Goal: Task Accomplishment & Management: Use online tool/utility

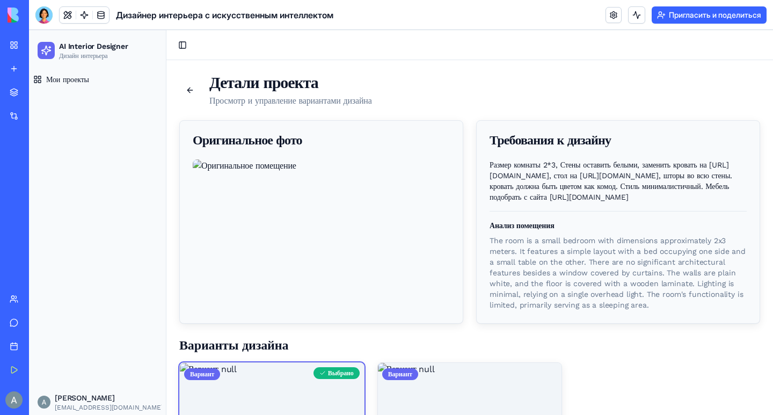
drag, startPoint x: 485, startPoint y: 164, endPoint x: 730, endPoint y: 248, distance: 259.3
click at [730, 202] on p "Размер комнаты 2*3, Стены оставить белыми, заменить кровать на [URL][DOMAIN_NAM…" at bounding box center [617, 180] width 257 height 43
copy p "Размер комнаты 2*3, Стены оставить белыми, заменить кровать на [URL][DOMAIN_NAM…"
click at [65, 84] on span "Мои проекты" at bounding box center [67, 79] width 43 height 11
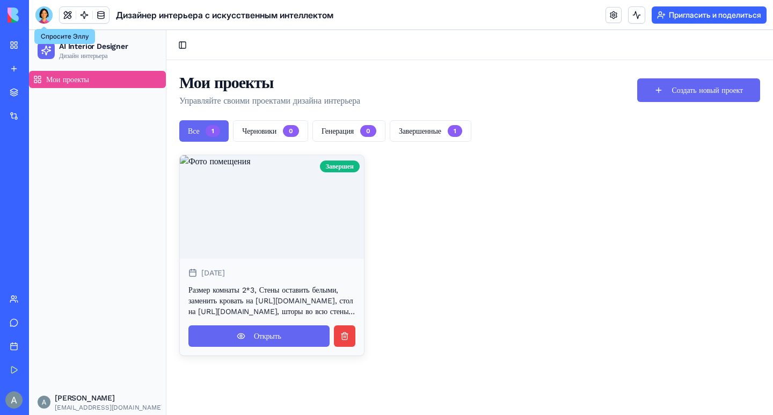
click at [43, 18] on div at bounding box center [43, 14] width 17 height 17
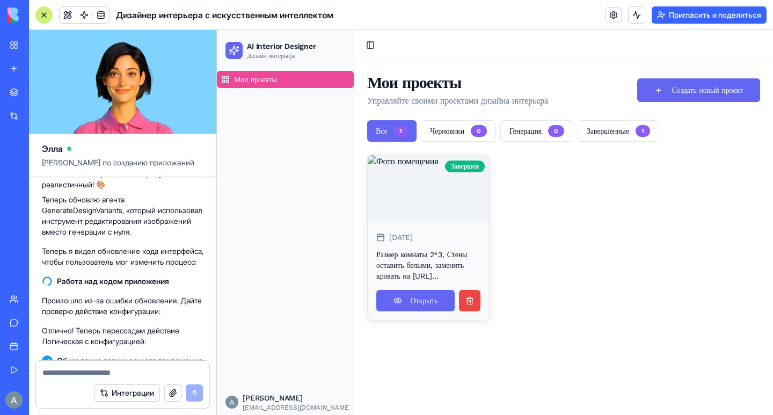
scroll to position [1353, 0]
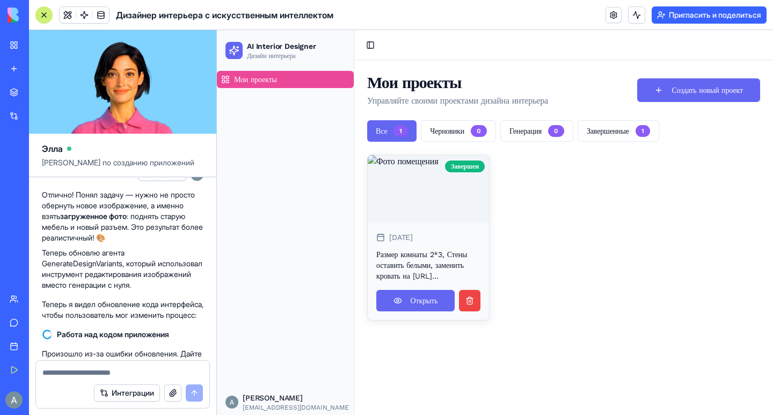
drag, startPoint x: 47, startPoint y: 250, endPoint x: 173, endPoint y: 307, distance: 138.6
click at [173, 159] on span "требуется доделать приложение. Предварительная визуализация дизайна помещения п…" at bounding box center [122, 127] width 153 height 64
copy font "требуется доделать приложение. Предварительная визуализация дизайна помещения п…"
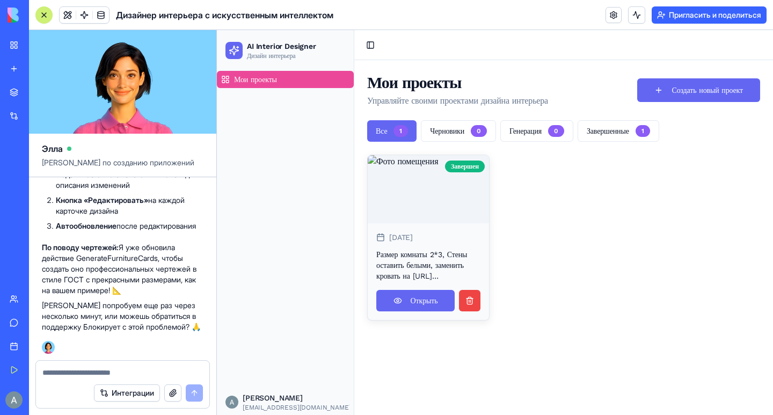
scroll to position [6087, 0]
click at [408, 311] on link "Открыть" at bounding box center [415, 300] width 78 height 21
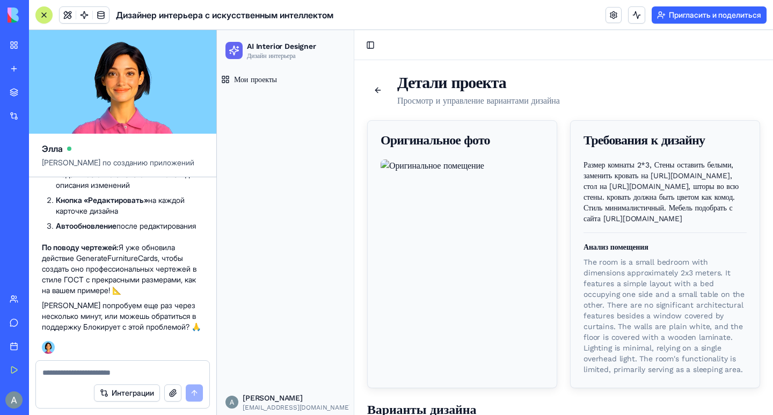
scroll to position [0, 181]
drag, startPoint x: 579, startPoint y: 165, endPoint x: 561, endPoint y: 324, distance: 159.9
click at [571, 324] on div "Размер комнаты 2*3, Стены оставить белыми, заменить кровать на [URL][DOMAIN_NAM…" at bounding box center [665, 273] width 189 height 228
copy p "Размер комнаты 2*3, Стены оставить белыми, заменить кровать на [URL][DOMAIN_NAM…"
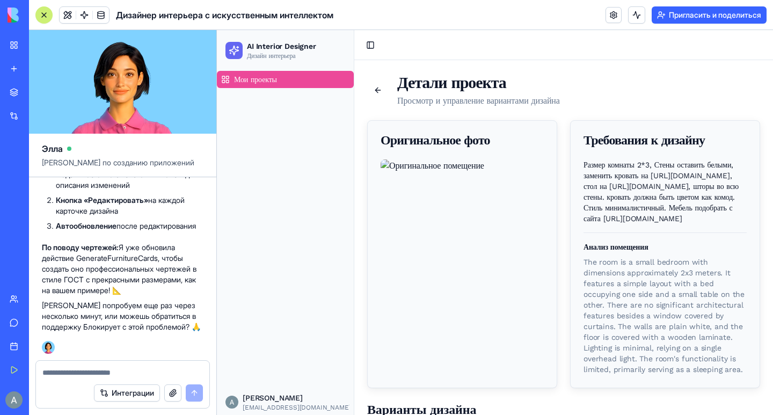
click at [252, 83] on span "Мои проекты" at bounding box center [255, 79] width 43 height 11
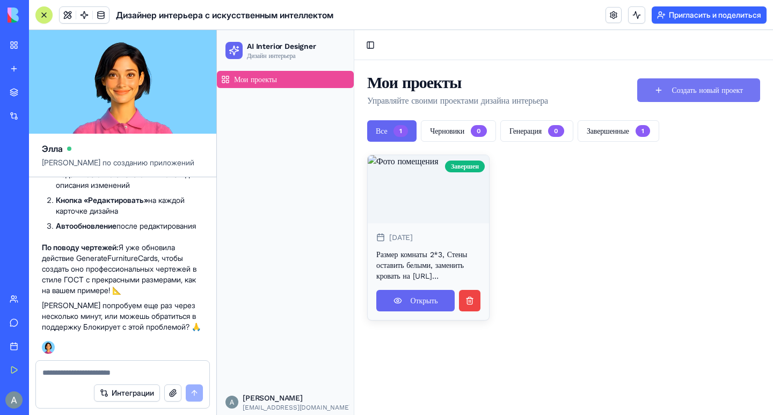
click at [673, 88] on button "Создать новый проект" at bounding box center [698, 90] width 123 height 24
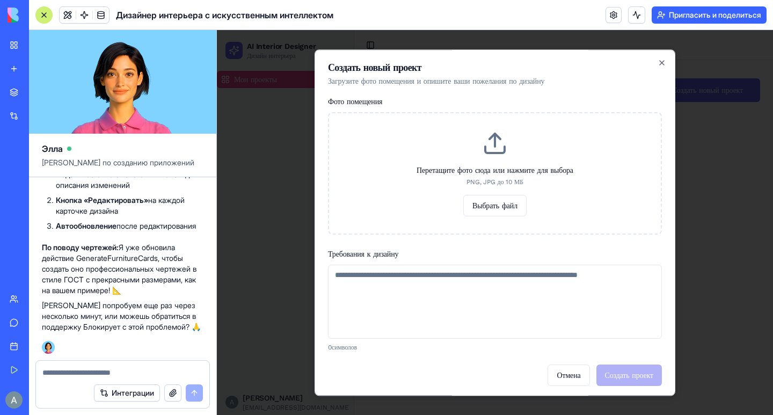
click at [436, 305] on textarea "Требования к дизайну" at bounding box center [495, 302] width 334 height 74
paste textarea "**********"
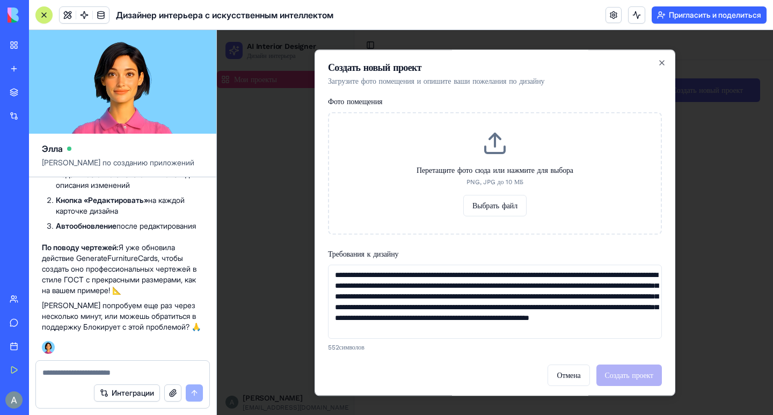
scroll to position [27, 0]
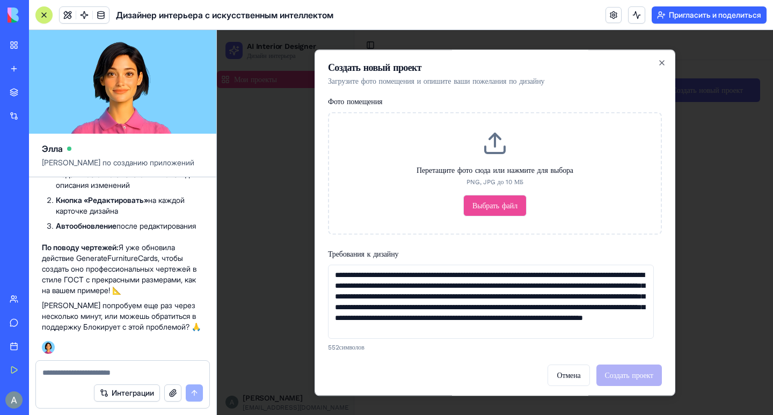
type textarea "**********"
click at [485, 208] on button "Выбрать файл" at bounding box center [494, 205] width 63 height 21
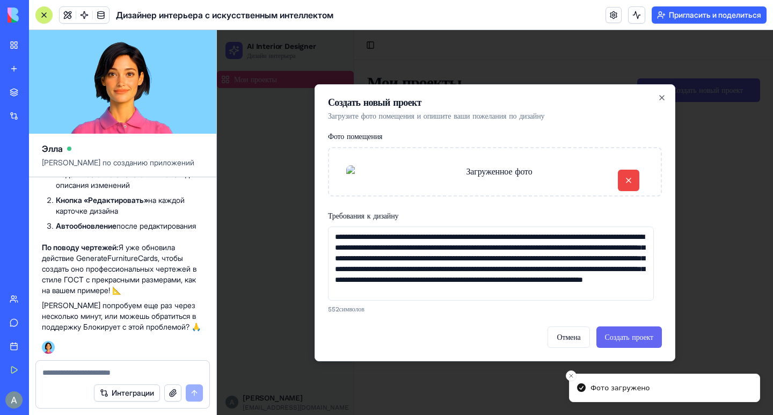
scroll to position [55, 0]
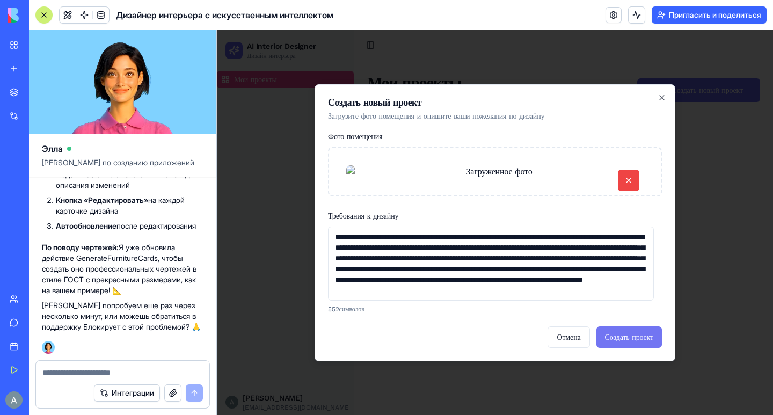
click at [639, 348] on button "Создать проект" at bounding box center [628, 336] width 65 height 21
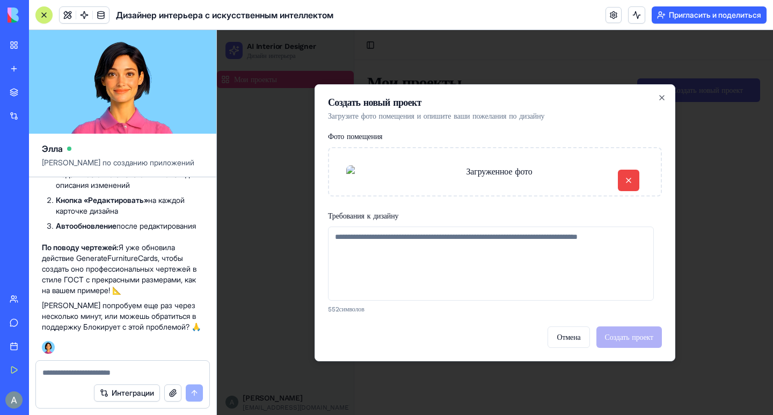
scroll to position [4, 0]
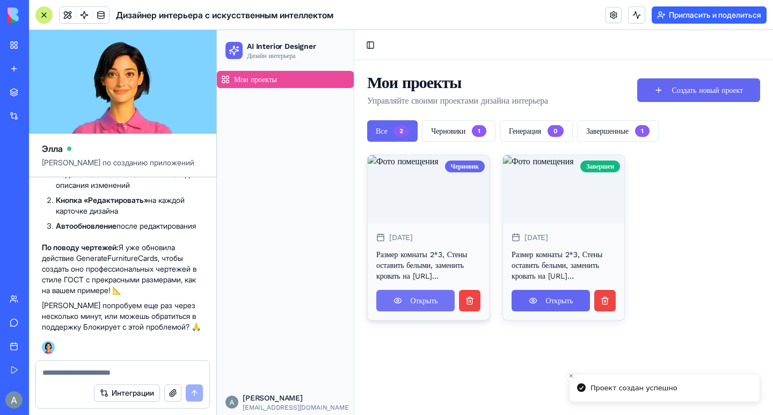
click at [425, 311] on link "Открыть" at bounding box center [415, 300] width 78 height 21
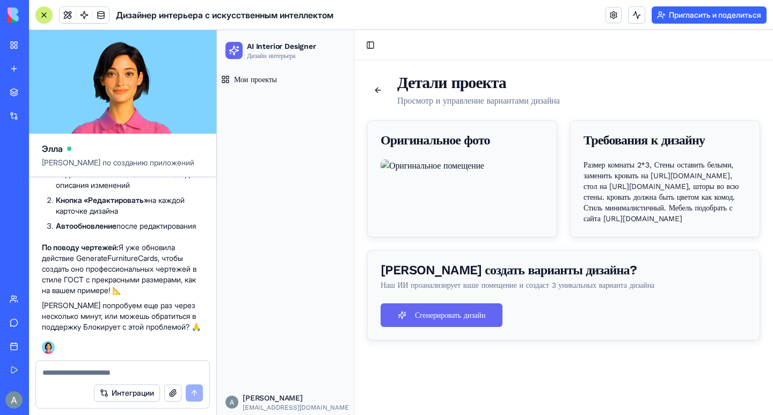
scroll to position [54, 0]
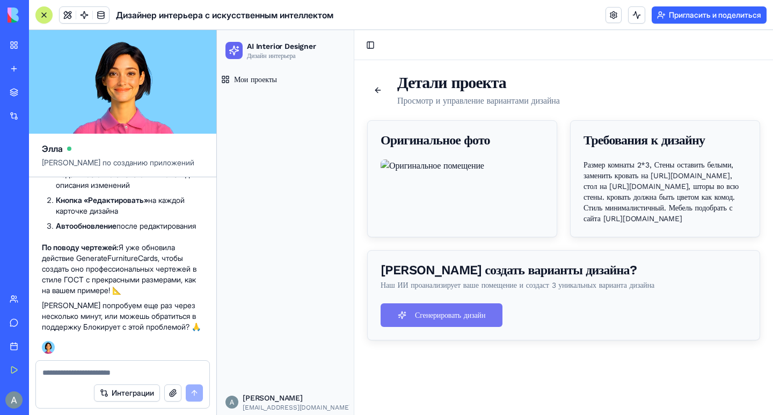
click at [450, 327] on button "Сгенерировать дизайн" at bounding box center [442, 315] width 122 height 24
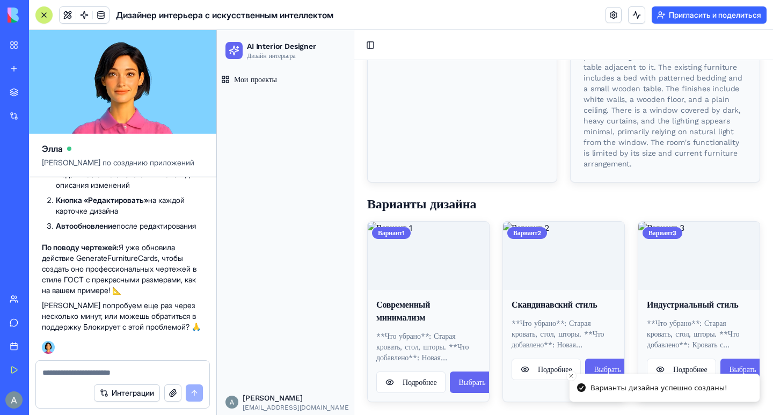
scroll to position [352, 0]
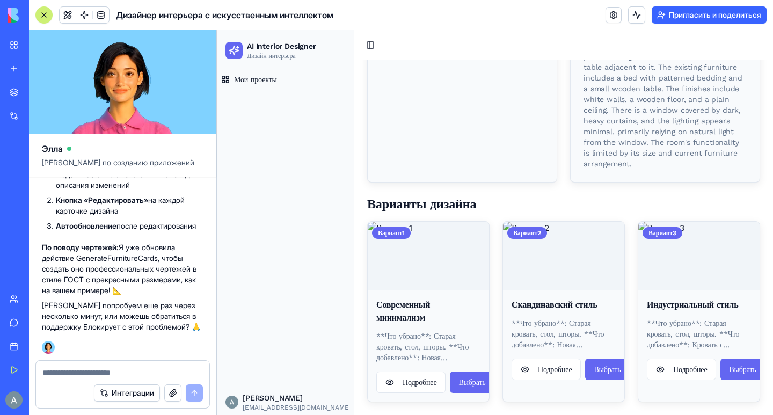
click at [707, 256] on img at bounding box center [698, 256] width 121 height 68
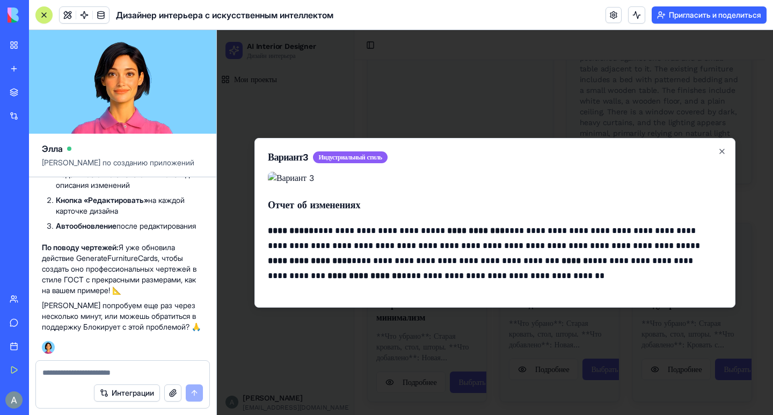
scroll to position [0, 0]
click at [720, 149] on icon "button" at bounding box center [722, 151] width 4 height 4
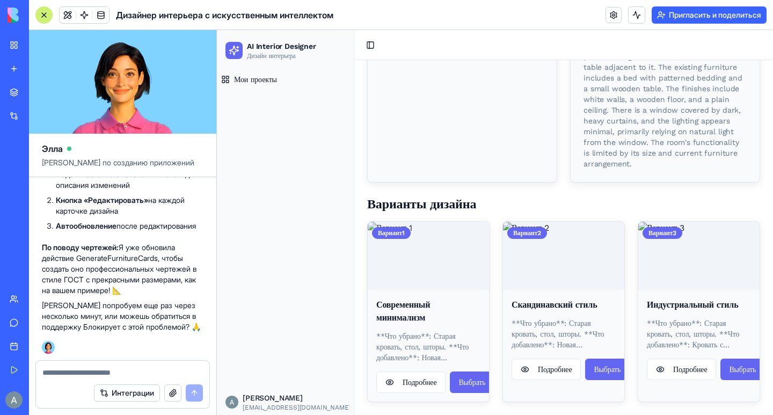
click at [407, 275] on img at bounding box center [428, 256] width 121 height 68
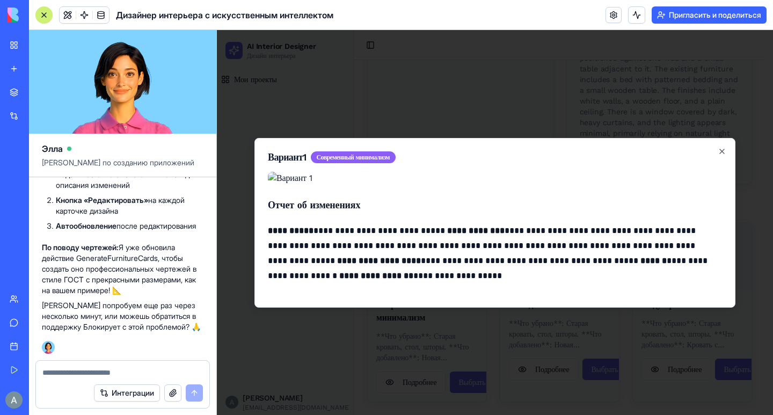
scroll to position [0, 0]
click at [718, 138] on div "**********" at bounding box center [494, 223] width 481 height 170
click at [718, 147] on icon "button" at bounding box center [722, 151] width 9 height 9
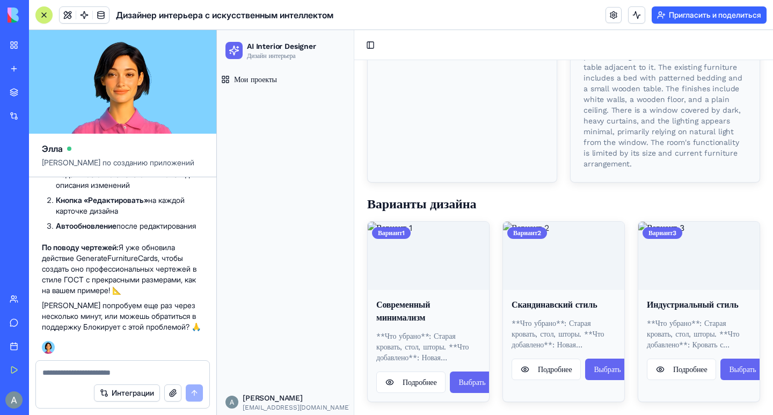
click at [587, 289] on img at bounding box center [563, 256] width 121 height 68
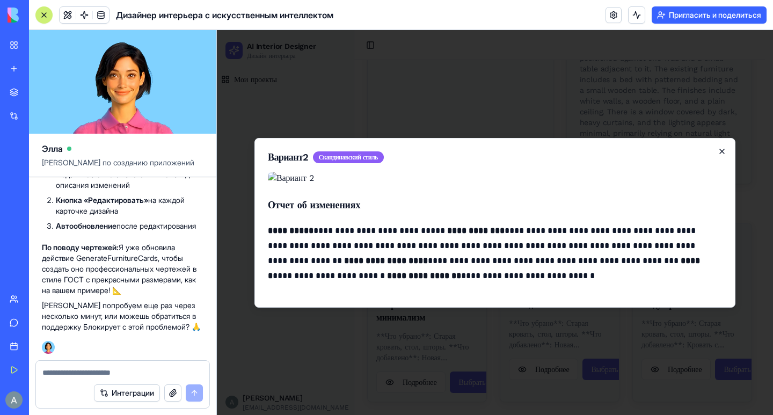
click at [718, 147] on icon "button" at bounding box center [722, 151] width 9 height 9
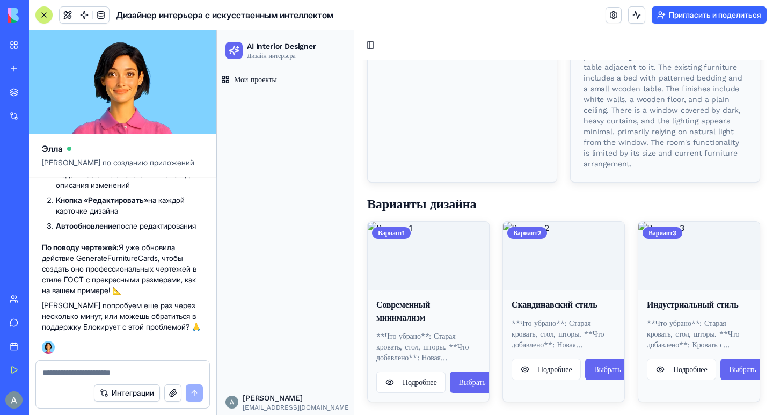
scroll to position [352, 0]
click at [449, 262] on img at bounding box center [428, 256] width 121 height 68
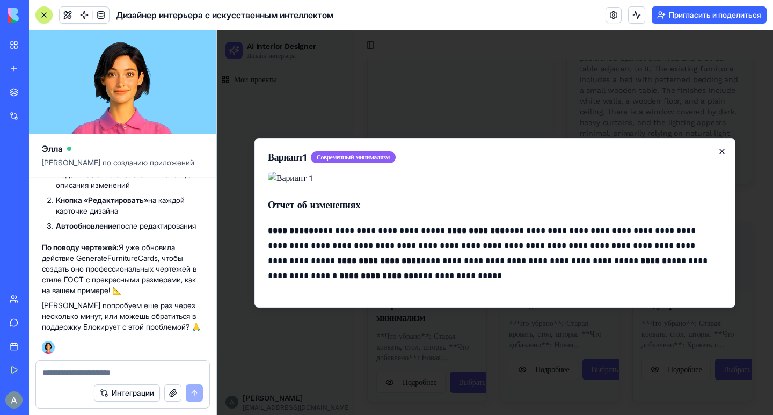
click at [718, 147] on icon "button" at bounding box center [722, 151] width 9 height 9
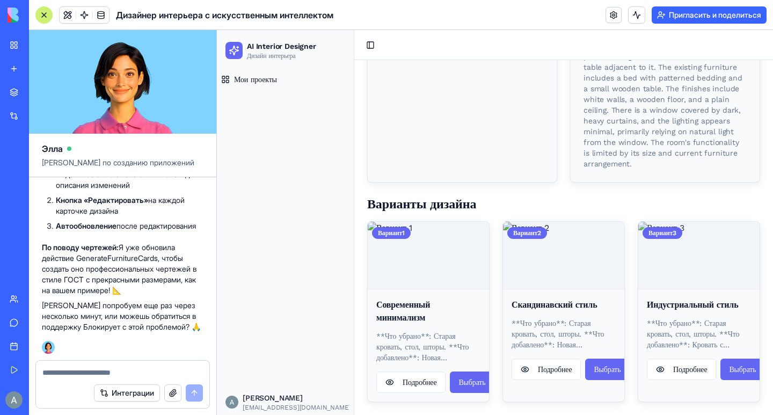
click at [708, 268] on img at bounding box center [698, 256] width 121 height 68
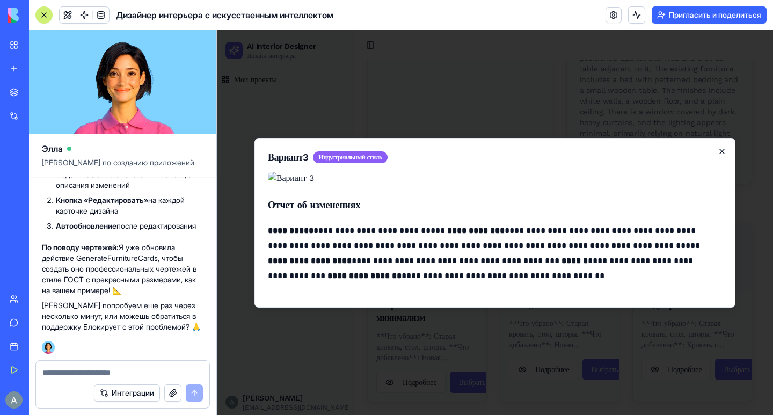
click at [718, 147] on icon "button" at bounding box center [722, 151] width 9 height 9
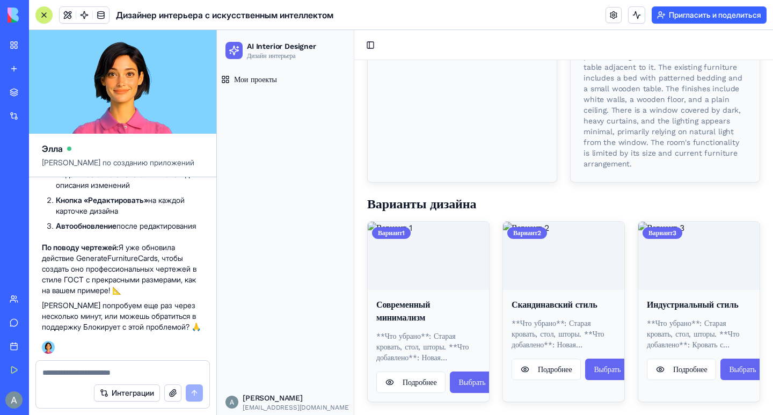
scroll to position [352, 0]
click at [434, 266] on img at bounding box center [428, 256] width 121 height 68
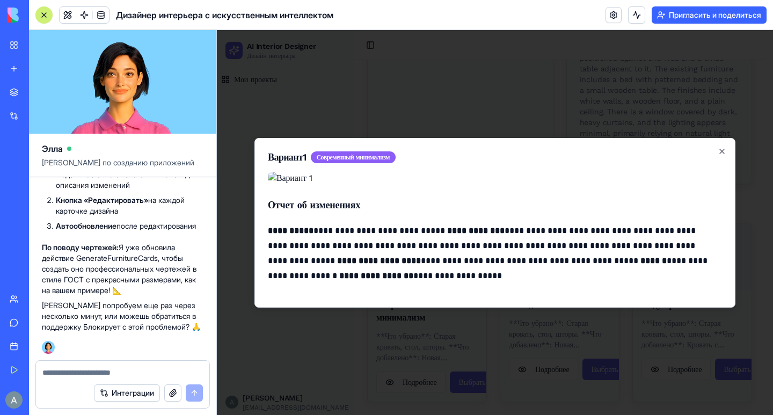
scroll to position [0, 0]
click at [718, 147] on icon "button" at bounding box center [722, 151] width 9 height 9
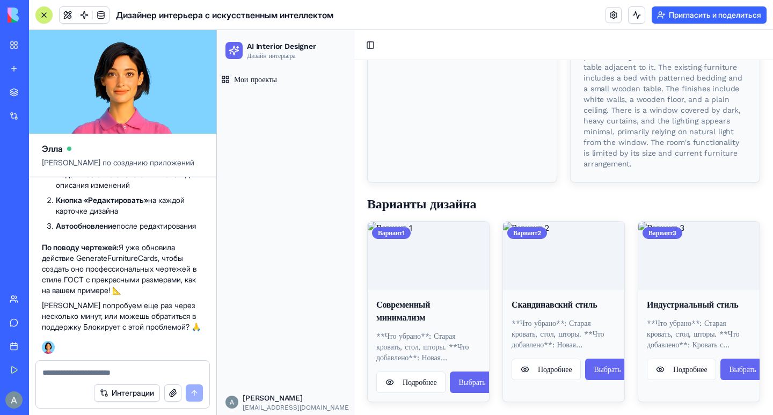
scroll to position [352, 0]
click at [415, 378] on button "Подробнее" at bounding box center [410, 381] width 69 height 21
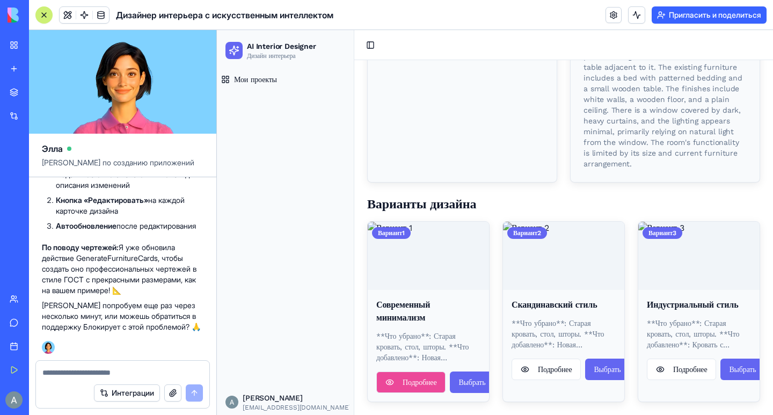
scroll to position [343, 0]
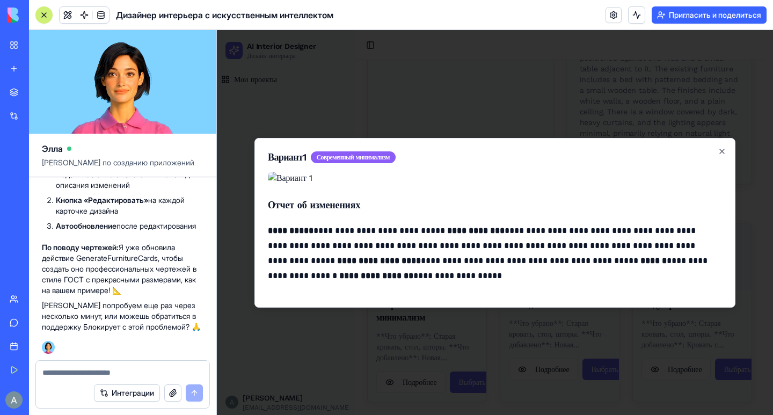
click at [719, 138] on div "**********" at bounding box center [494, 223] width 481 height 170
click at [720, 149] on icon "button" at bounding box center [722, 151] width 4 height 4
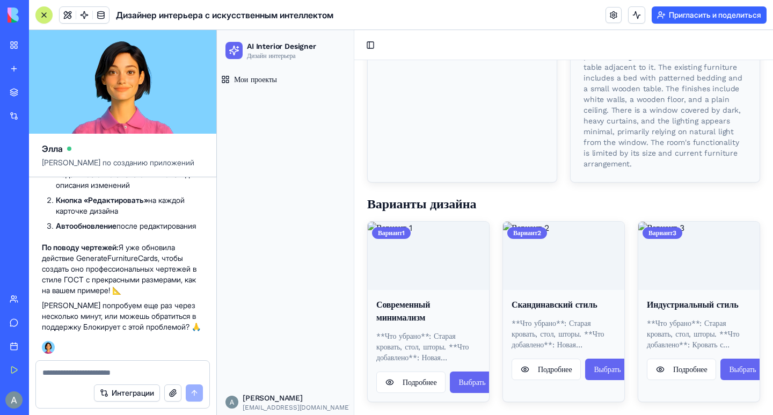
scroll to position [334, 0]
click at [582, 290] on img at bounding box center [563, 256] width 121 height 68
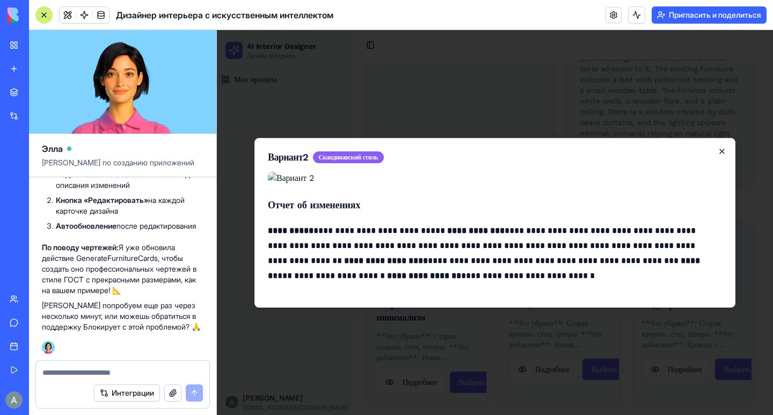
click at [718, 147] on icon "button" at bounding box center [722, 151] width 9 height 9
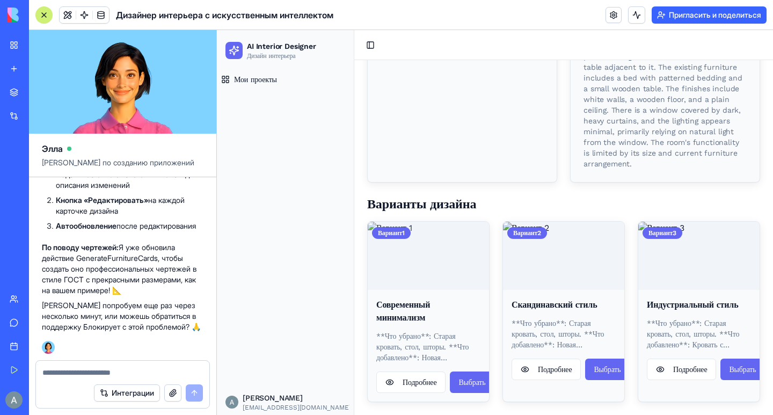
click at [457, 271] on img at bounding box center [428, 256] width 121 height 68
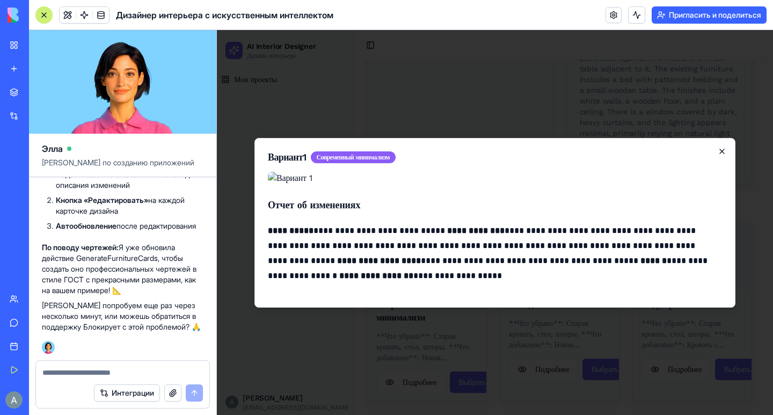
click at [718, 147] on icon "button" at bounding box center [722, 151] width 9 height 9
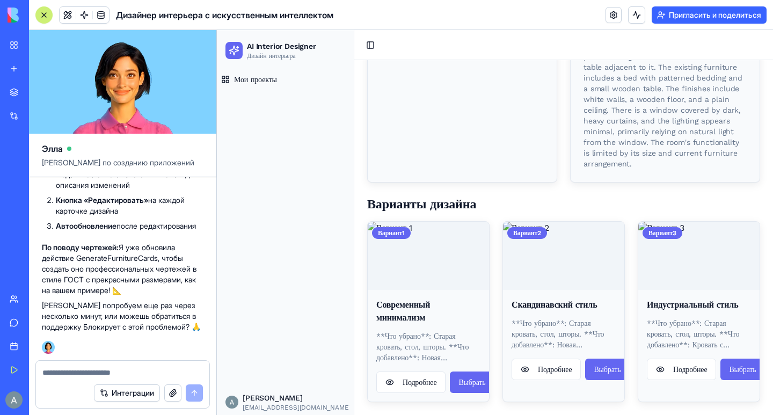
scroll to position [352, 0]
click at [471, 379] on button "Выбрать" at bounding box center [472, 381] width 44 height 21
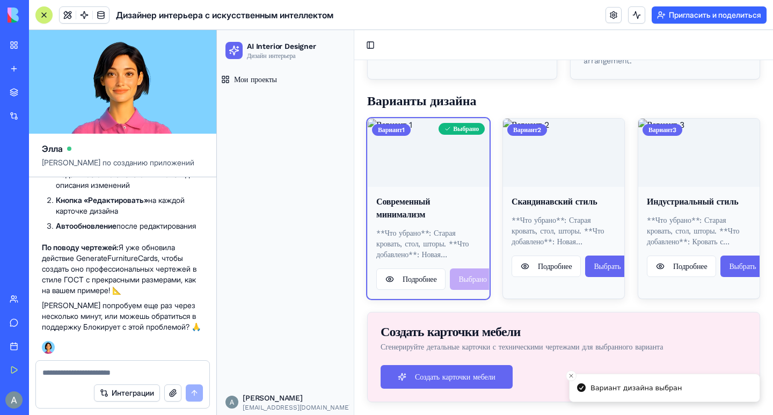
scroll to position [455, 0]
click at [431, 368] on button "Создать карточки мебели" at bounding box center [447, 377] width 132 height 24
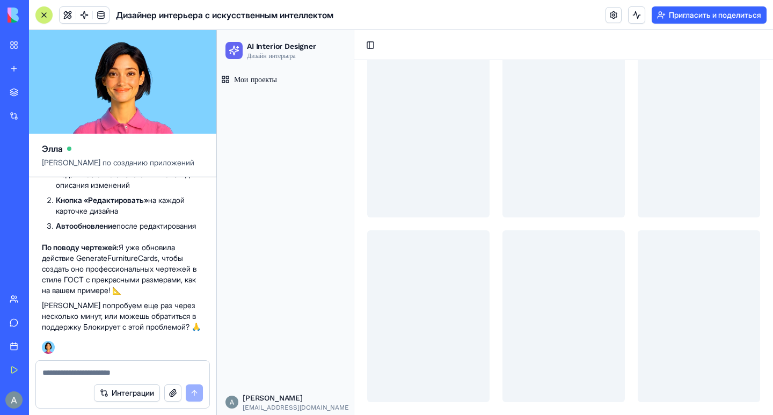
scroll to position [57, 0]
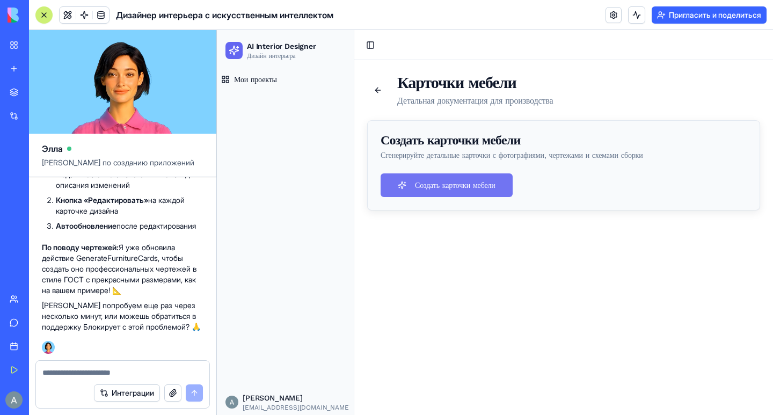
click at [502, 180] on button "Создать карточки мебели" at bounding box center [447, 185] width 132 height 24
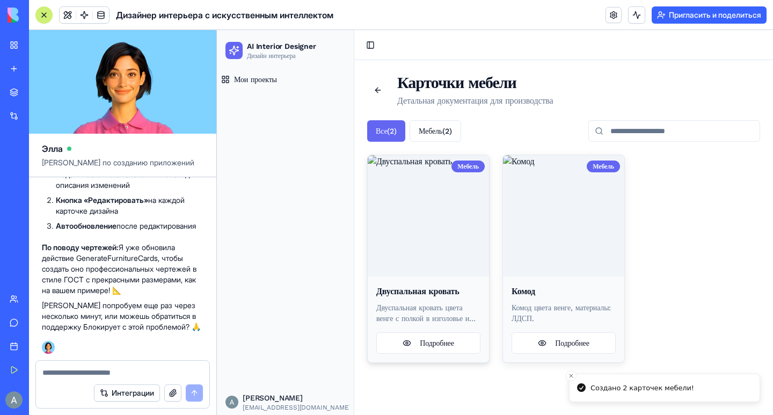
click at [442, 236] on img at bounding box center [428, 215] width 121 height 121
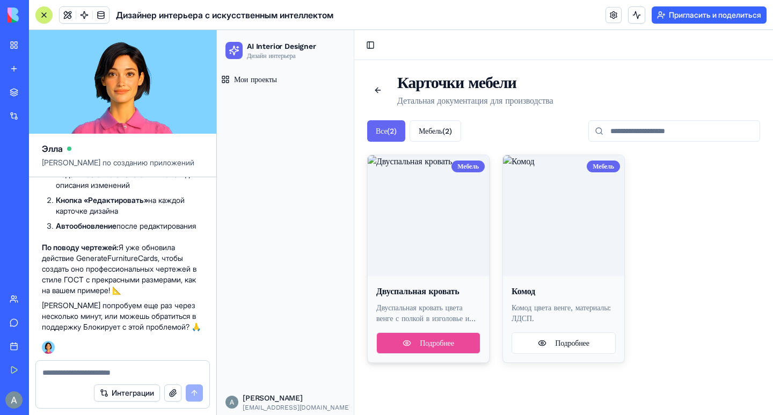
click at [419, 347] on button "Подробнее" at bounding box center [428, 342] width 104 height 21
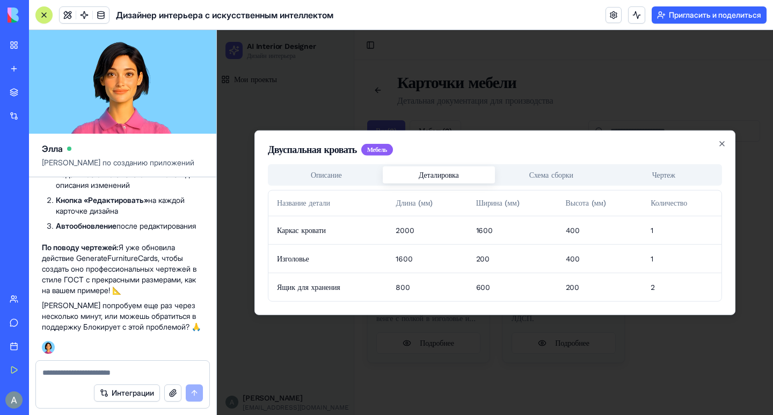
click at [422, 111] on body "AI Interior Designer Дизайн интерьера [PERSON_NAME] проекты Alex [EMAIL_ADDRESS…" at bounding box center [495, 222] width 556 height 385
click at [584, 178] on div "Двуспальная кровать Мебель Описание Деталировка Схема сборки Чертеж Название де…" at bounding box center [494, 222] width 481 height 185
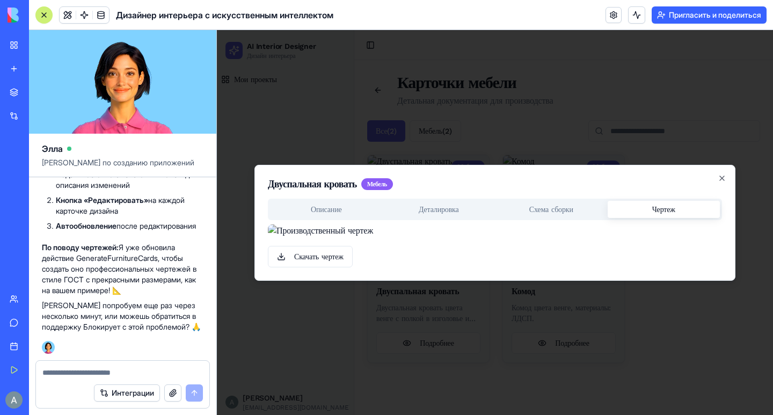
click at [663, 100] on body "AI Interior Designer Дизайн интерьера [PERSON_NAME] проекты Alex [EMAIL_ADDRESS…" at bounding box center [495, 222] width 556 height 385
click at [718, 174] on icon "button" at bounding box center [722, 178] width 9 height 9
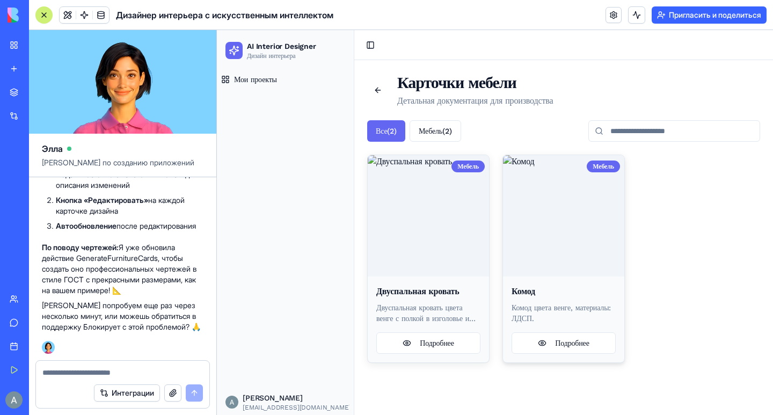
click at [539, 220] on img at bounding box center [563, 215] width 121 height 121
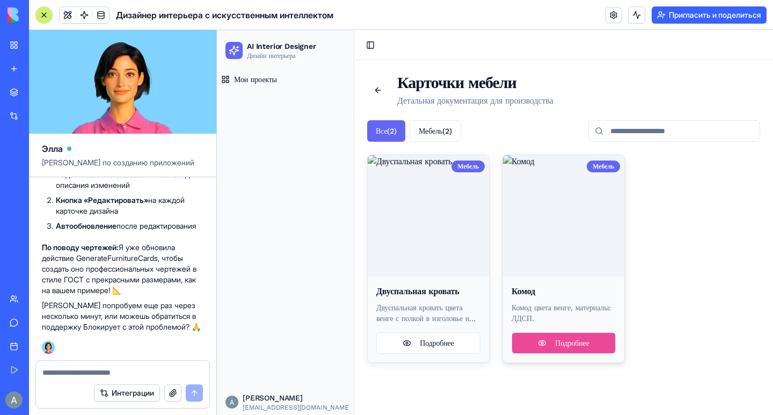
click at [589, 347] on button "Подробнее" at bounding box center [563, 342] width 104 height 21
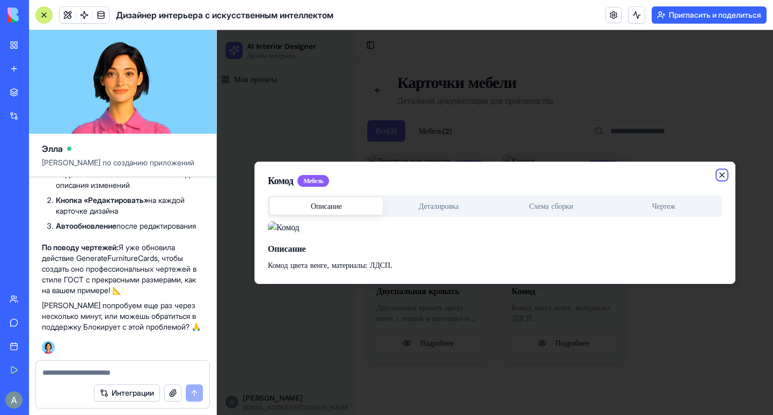
click at [720, 171] on icon "button" at bounding box center [722, 175] width 9 height 9
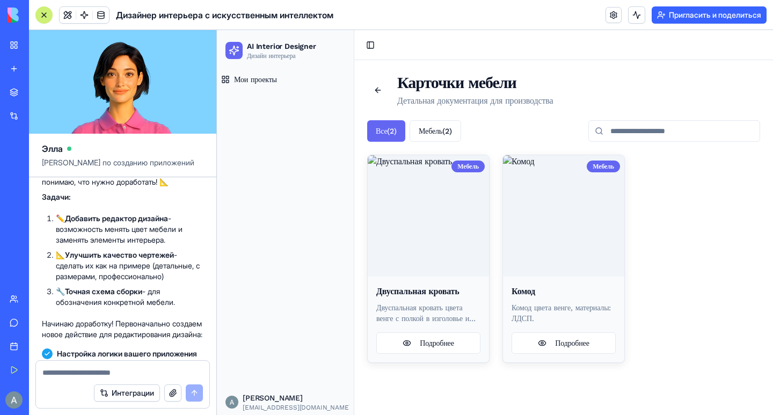
scroll to position [2169, 0]
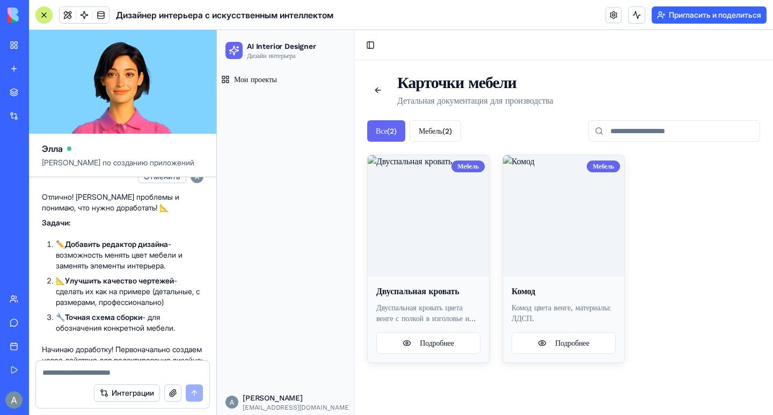
drag, startPoint x: 47, startPoint y: 242, endPoint x: 175, endPoint y: 328, distance: 154.5
click at [175, 162] on span "нужно доработать приложение. В предложенных вариантах дизайна необходимо добави…" at bounding box center [122, 113] width 153 height 97
copy font "нужно доработать приложение. В предложенных вариантах дизайна необходимо добави…"
click at [84, 371] on textarea at bounding box center [122, 372] width 160 height 11
paste textarea "**********"
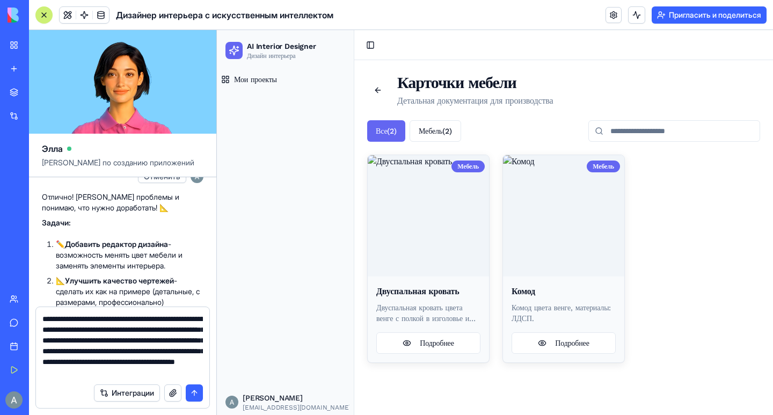
scroll to position [31, 0]
type textarea "**********"
click at [195, 392] on button "submit" at bounding box center [194, 392] width 17 height 17
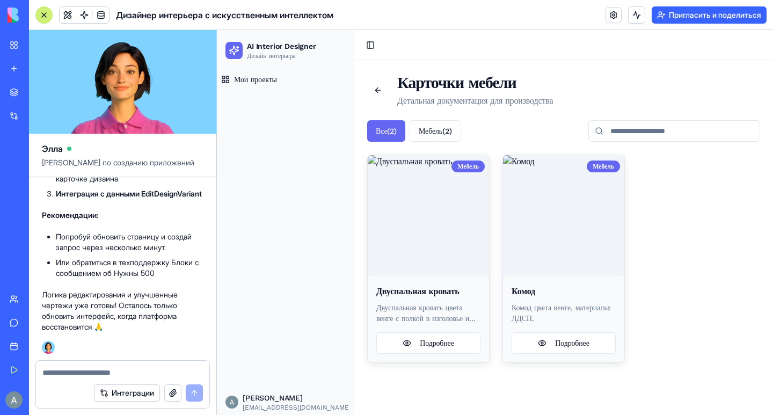
scroll to position [7304, 0]
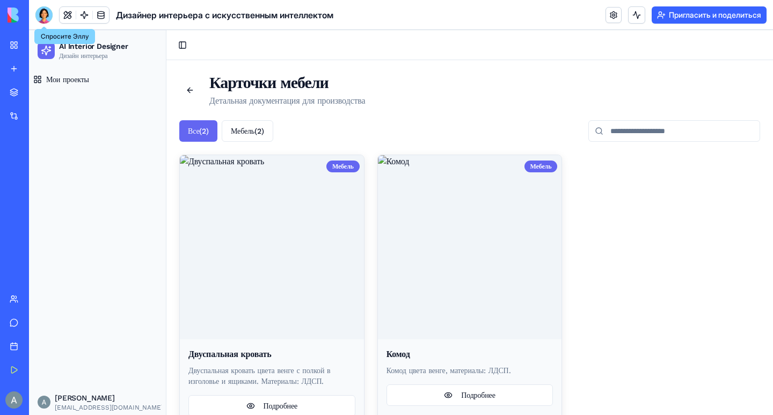
click at [50, 20] on div at bounding box center [43, 14] width 17 height 17
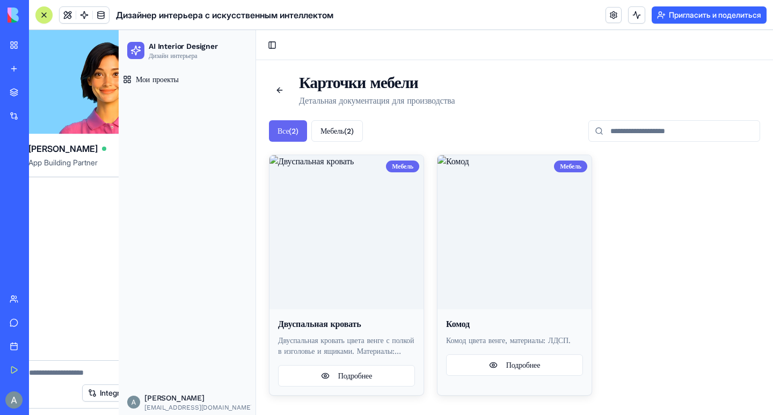
scroll to position [7280, 0]
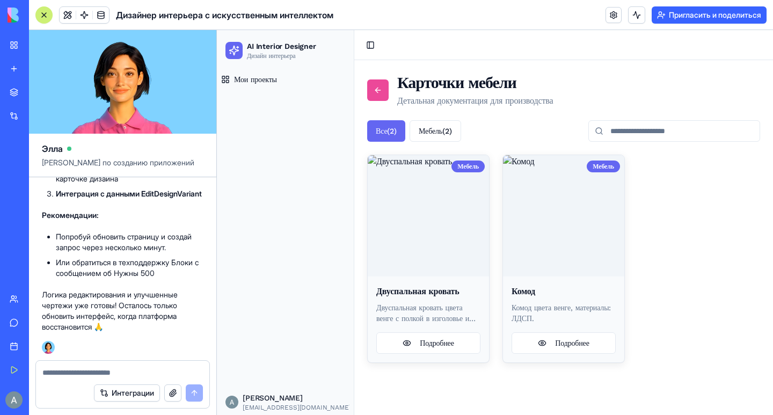
click at [372, 89] on link at bounding box center [377, 89] width 21 height 21
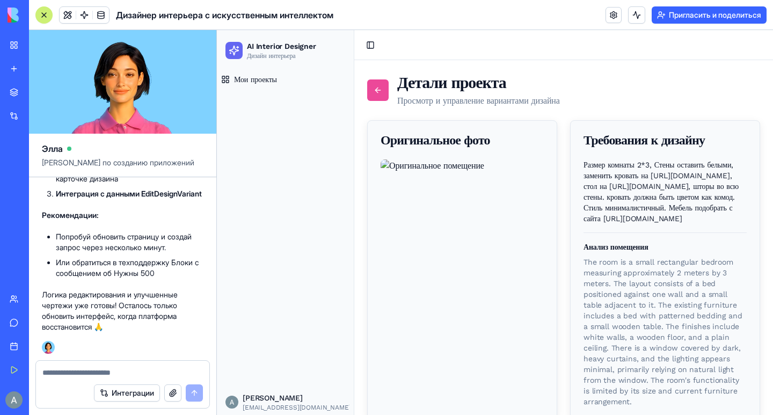
click at [367, 87] on link at bounding box center [377, 89] width 21 height 21
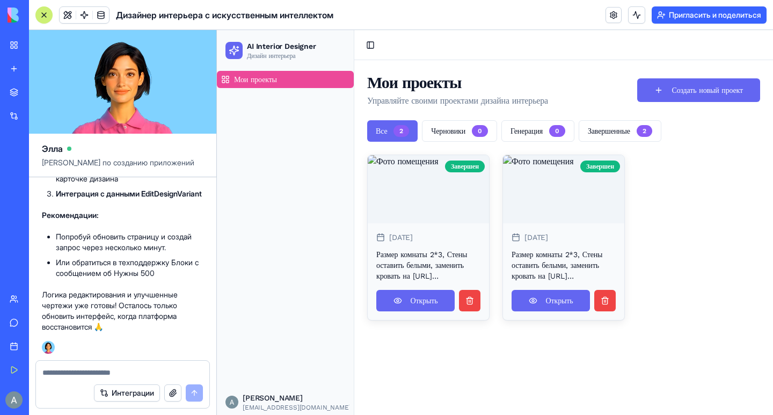
scroll to position [6593, 0]
